Goal: Transaction & Acquisition: Book appointment/travel/reservation

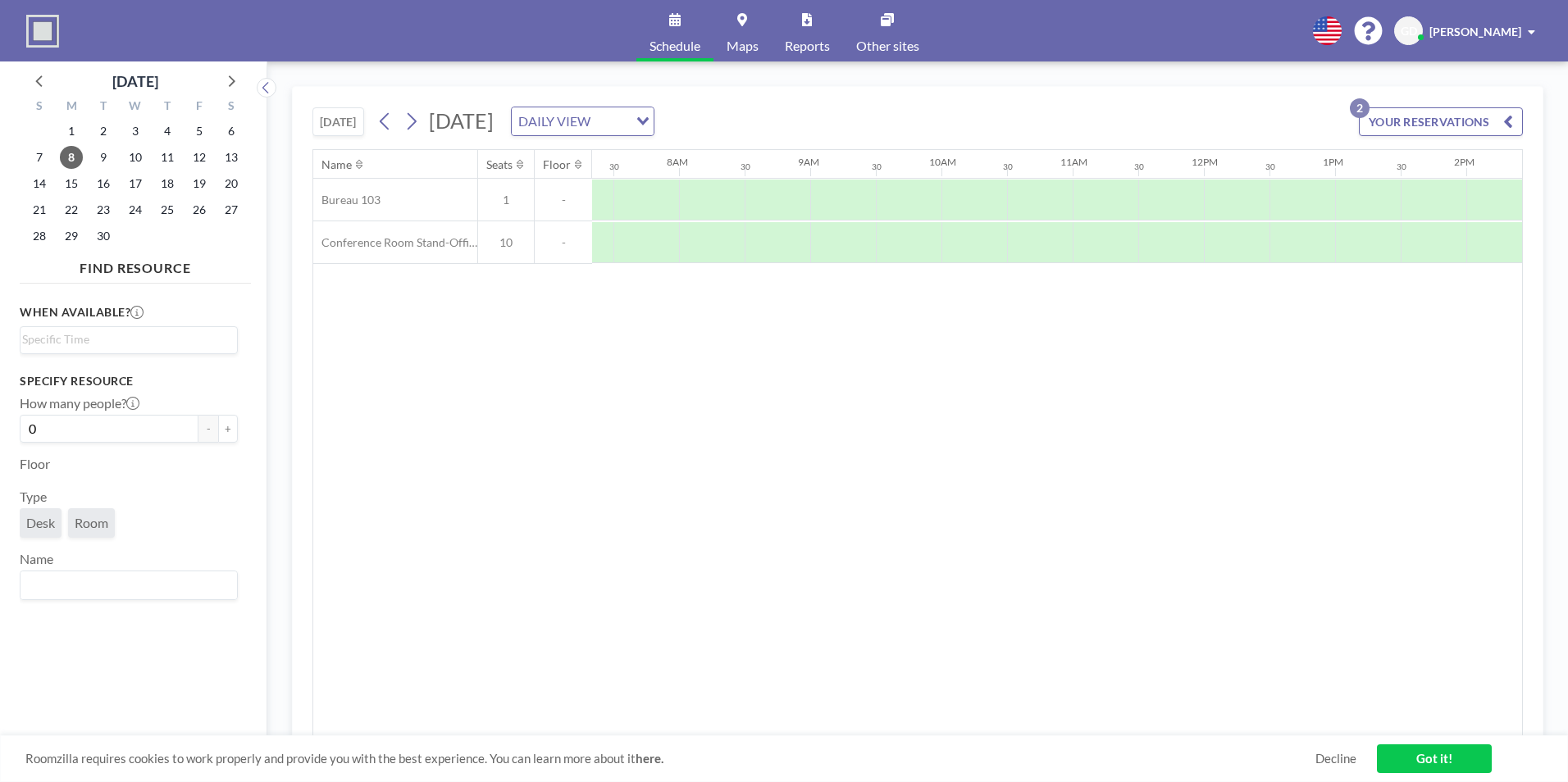
scroll to position [0, 984]
click at [76, 186] on span "15" at bounding box center [71, 184] width 23 height 23
click at [66, 157] on span "8" at bounding box center [71, 157] width 23 height 23
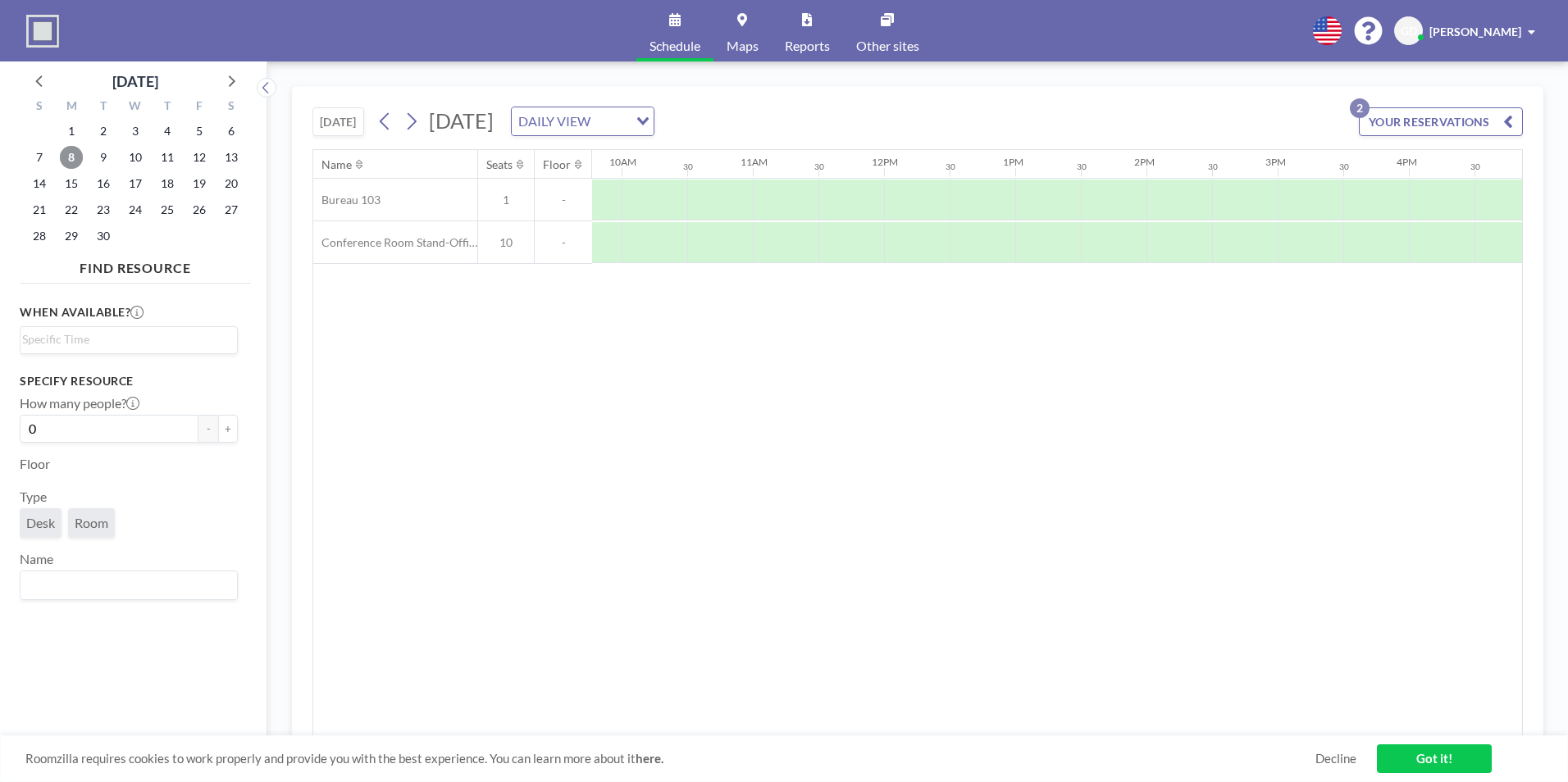
scroll to position [0, 1287]
click at [1117, 203] on div at bounding box center [1108, 200] width 66 height 41
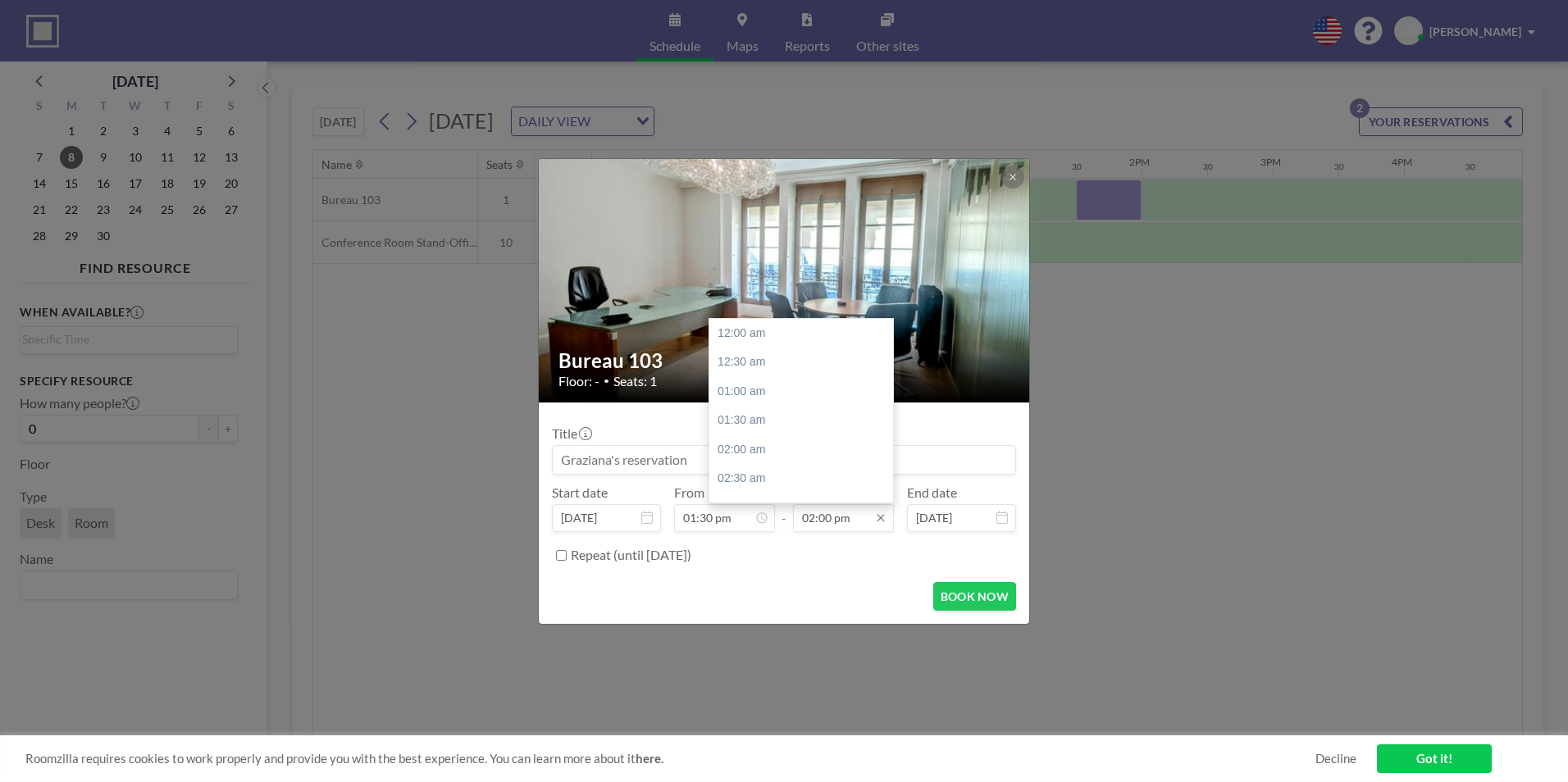
scroll to position [818, 0]
click at [835, 523] on input "02:00 pm" at bounding box center [843, 517] width 100 height 28
click at [788, 417] on div "03:30 pm" at bounding box center [805, 420] width 192 height 29
type input "03:30 pm"
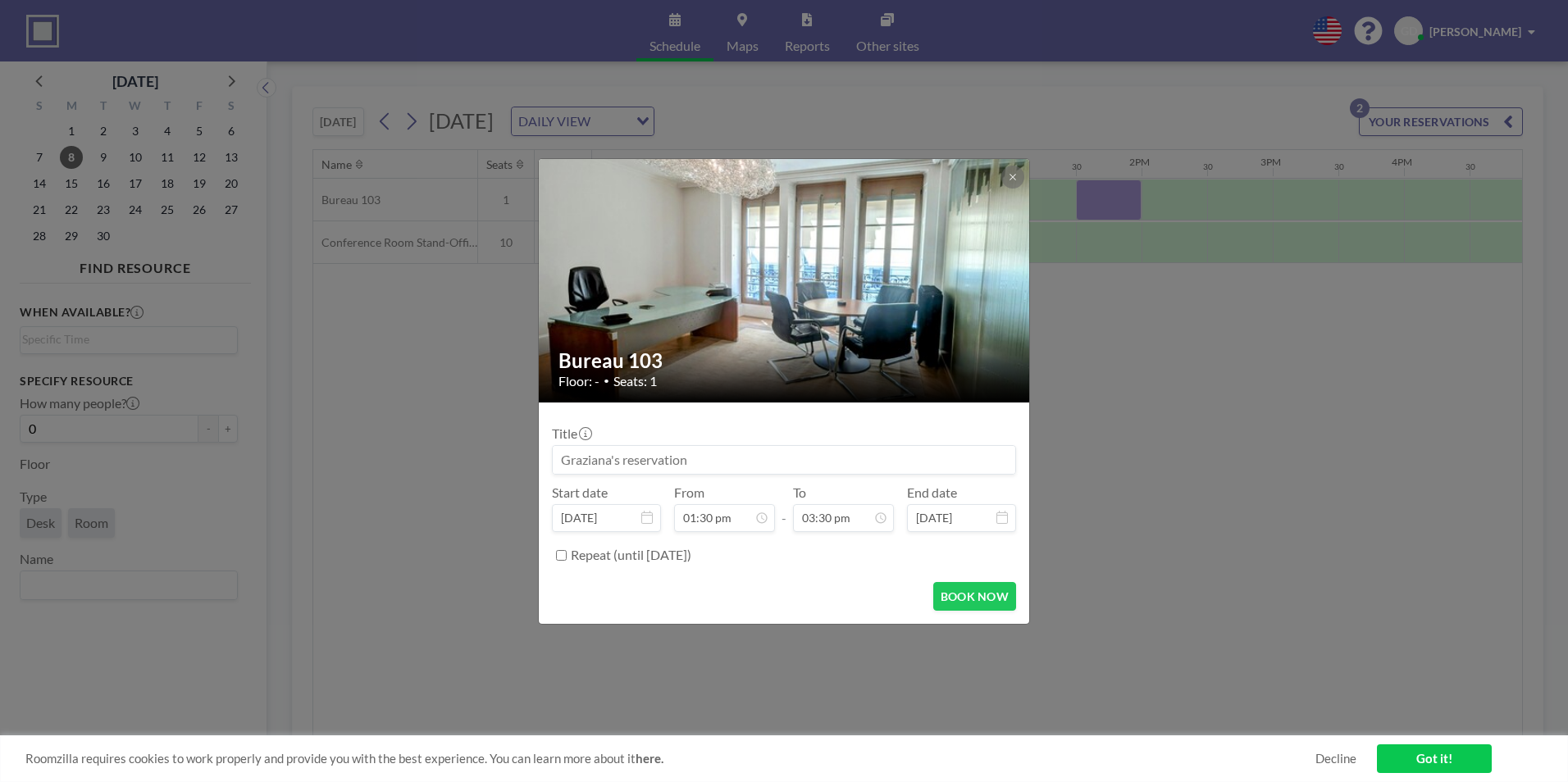
click at [744, 450] on input at bounding box center [784, 459] width 462 height 28
type input "PC"
click at [1007, 188] on div at bounding box center [1012, 177] width 23 height 23
click at [1010, 173] on icon at bounding box center [1012, 177] width 10 height 10
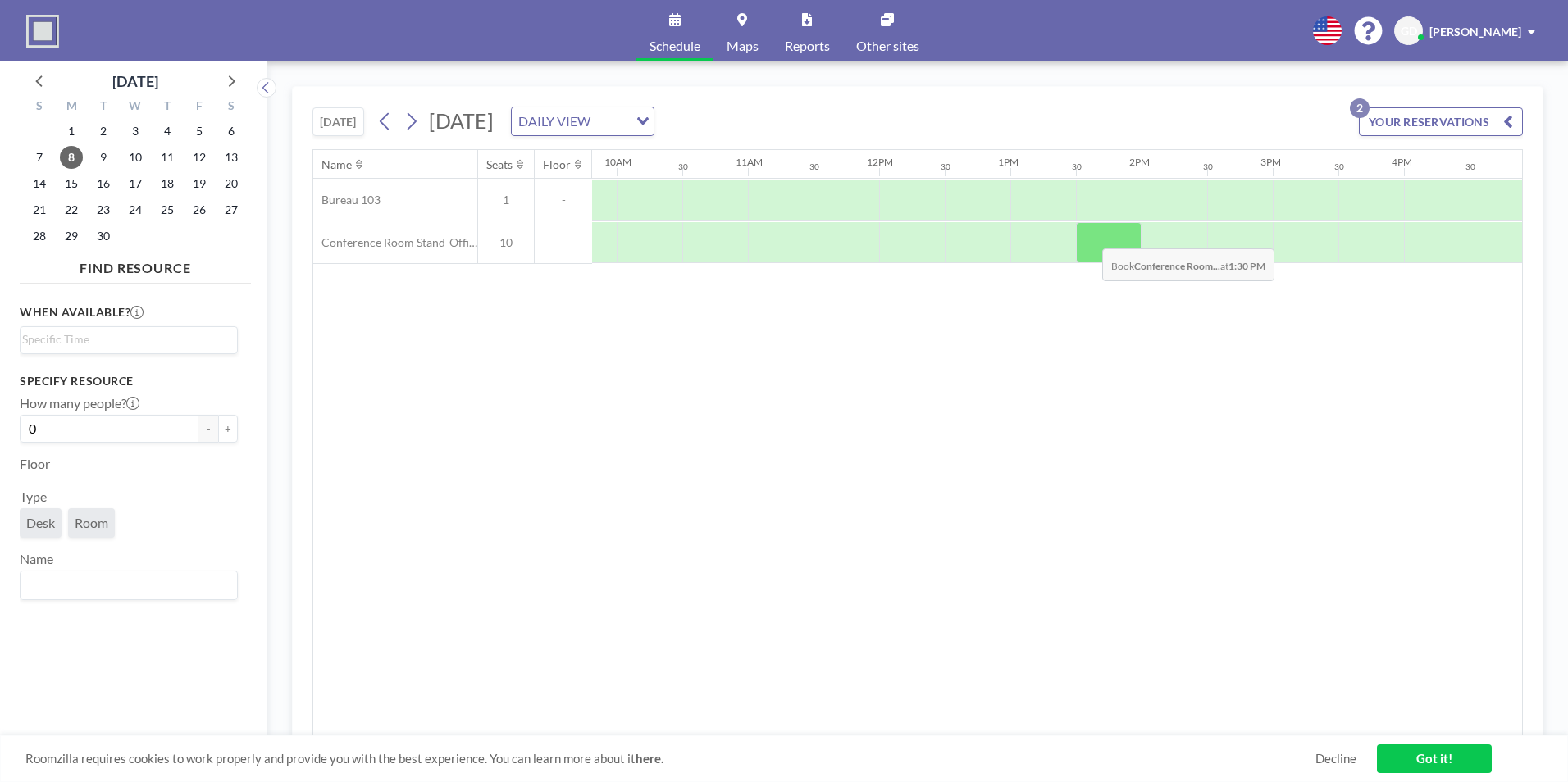
click at [1089, 236] on div at bounding box center [1108, 243] width 66 height 41
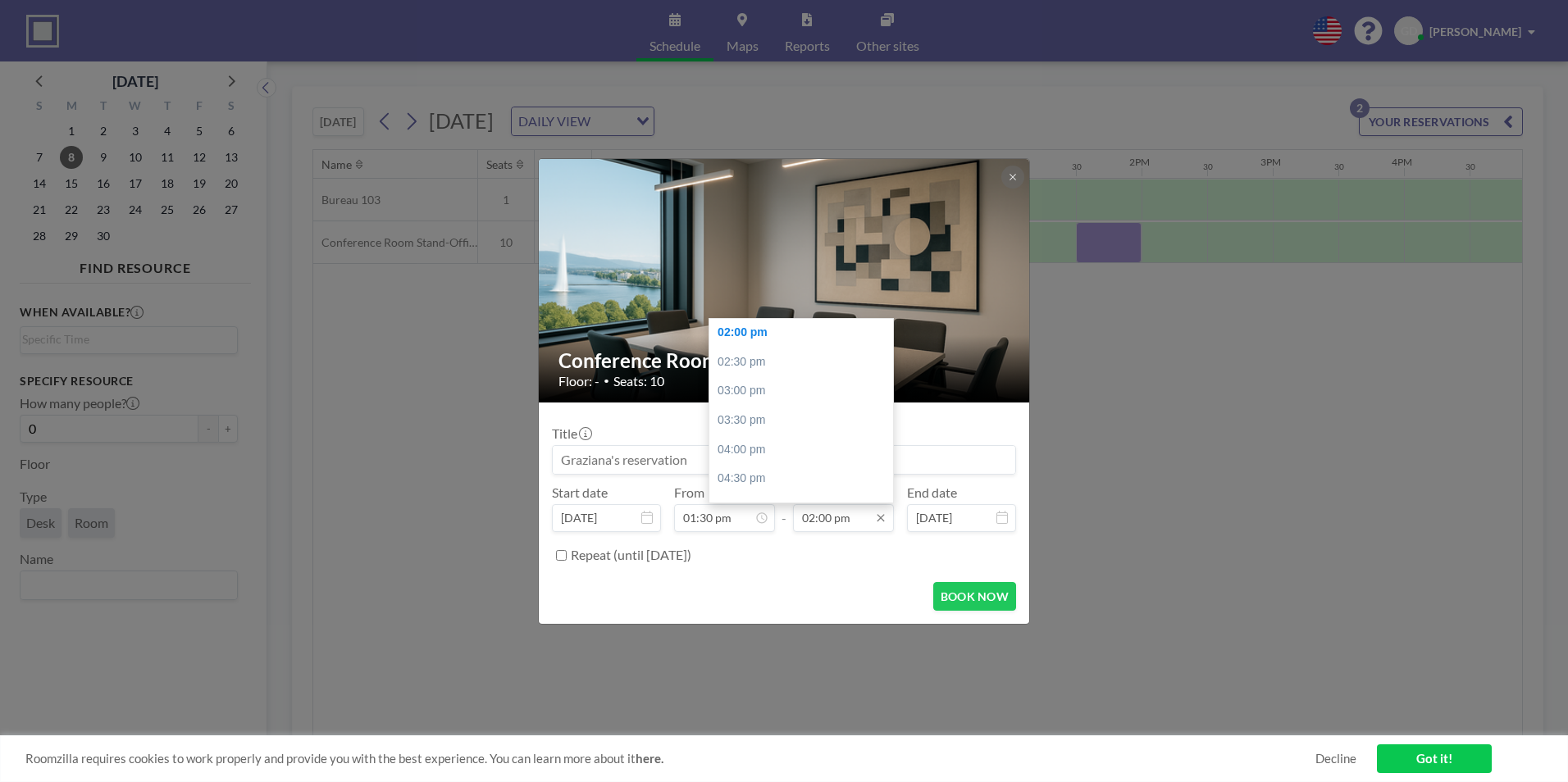
click at [819, 525] on input "02:00 pm" at bounding box center [843, 517] width 100 height 28
click at [778, 415] on div "03:30 pm" at bounding box center [805, 420] width 192 height 29
type input "03:30 pm"
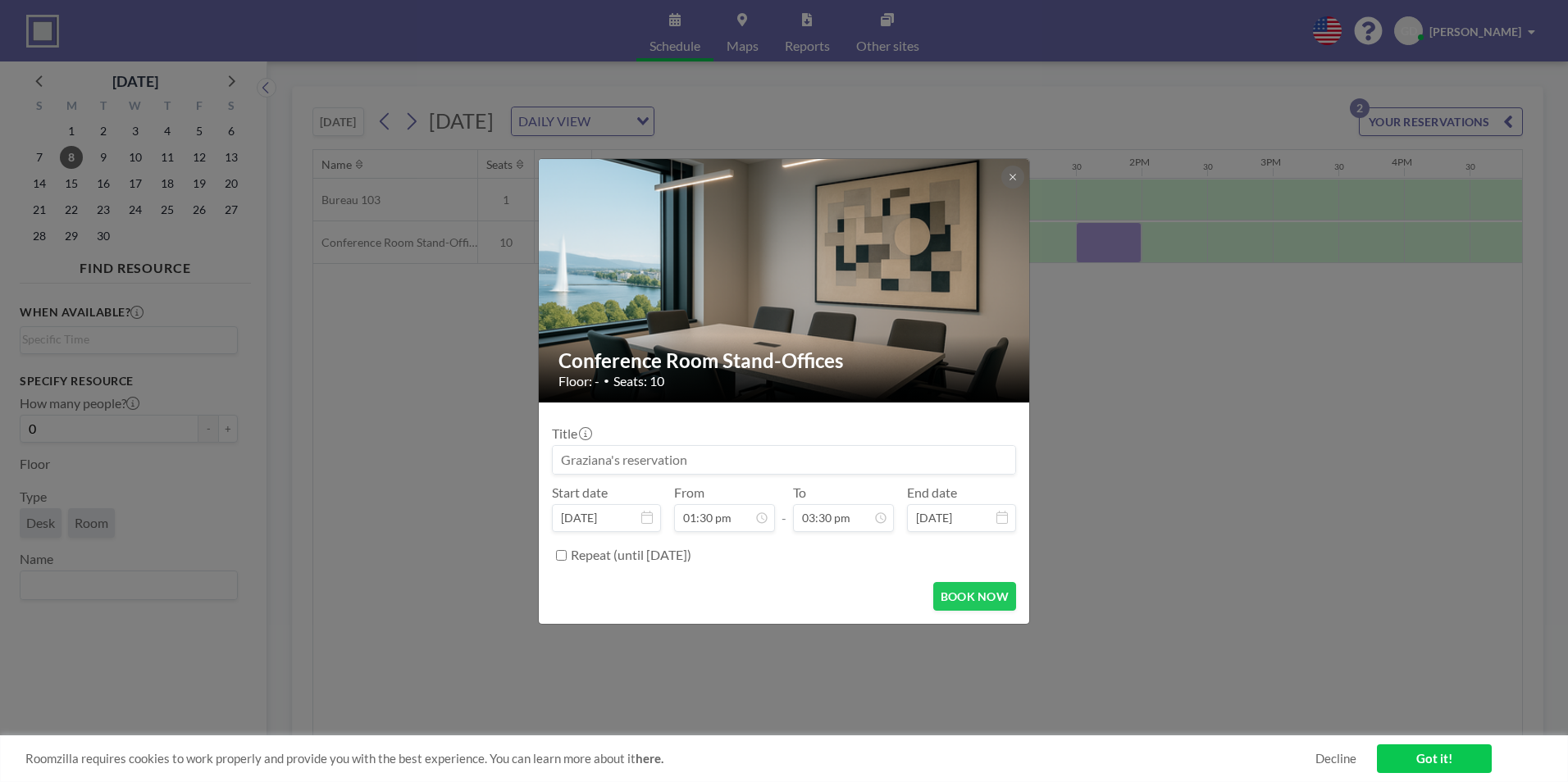
click at [739, 466] on input at bounding box center [784, 459] width 462 height 28
type input "PC&M"
click at [956, 592] on button "BOOK NOW" at bounding box center [974, 596] width 83 height 28
